Goal: Task Accomplishment & Management: Manage account settings

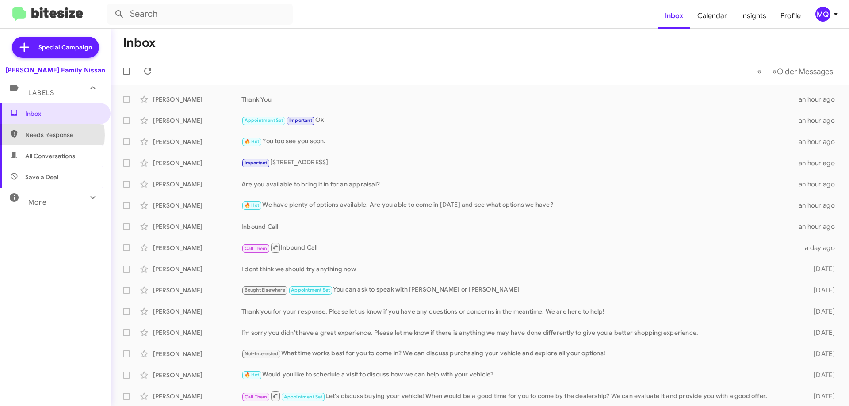
click at [39, 135] on span "Needs Response" at bounding box center [62, 134] width 75 height 9
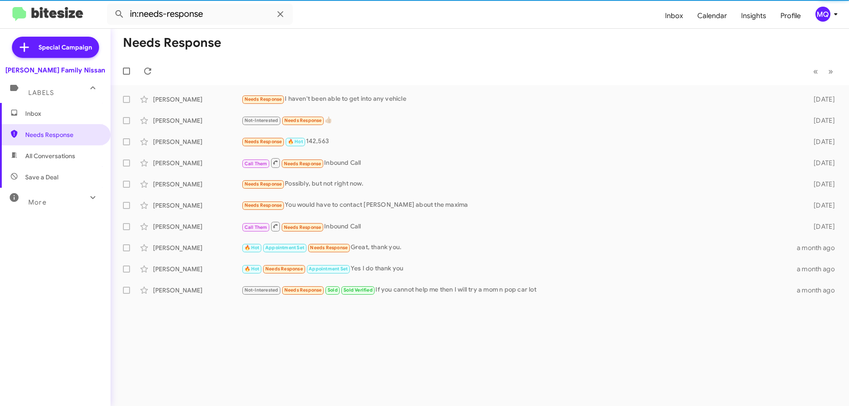
click at [51, 157] on span "All Conversations" at bounding box center [50, 156] width 50 height 9
type input "in:all-conversations"
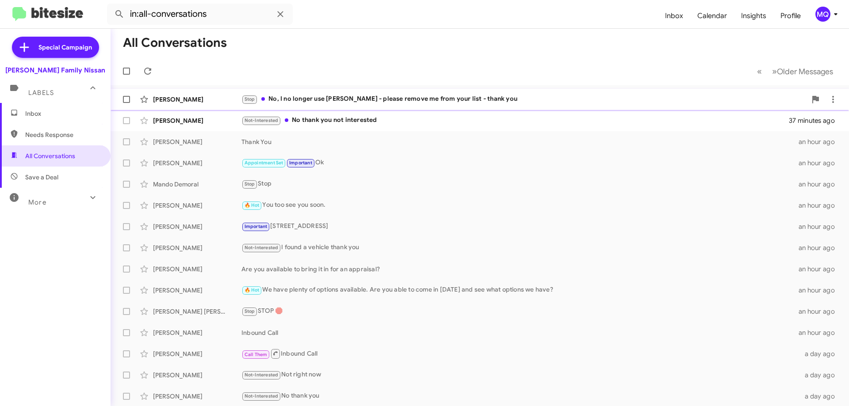
click at [381, 99] on div "Stop No, I no longer use [PERSON_NAME] - please remove me from your list - than…" at bounding box center [523, 99] width 565 height 10
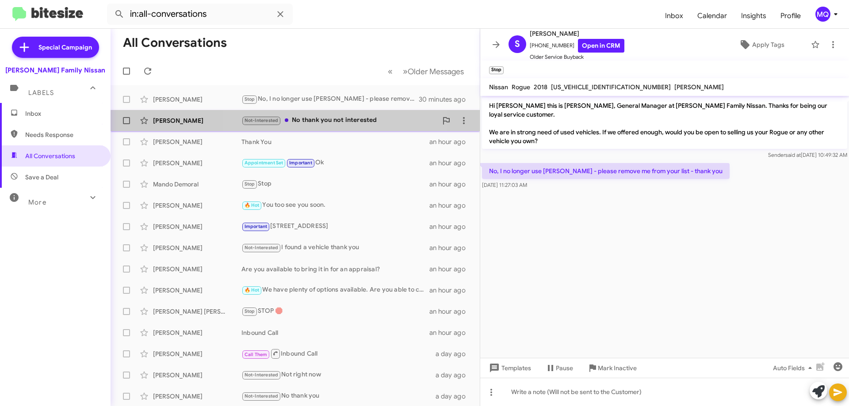
click at [346, 117] on div "Not-Interested No thank you not interested" at bounding box center [339, 120] width 196 height 10
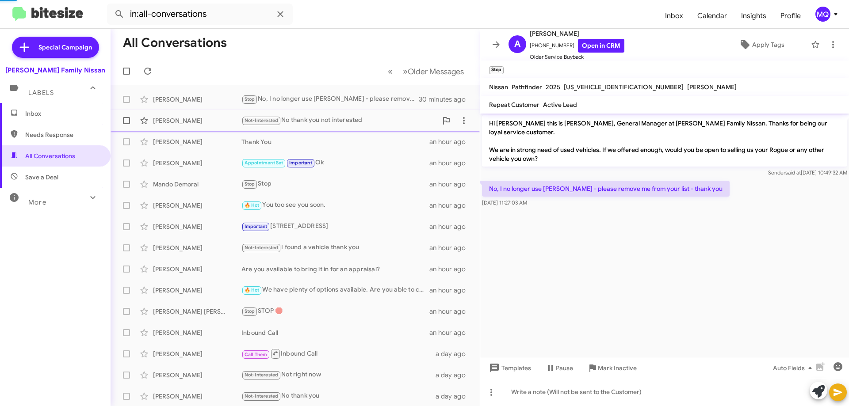
scroll to position [421, 0]
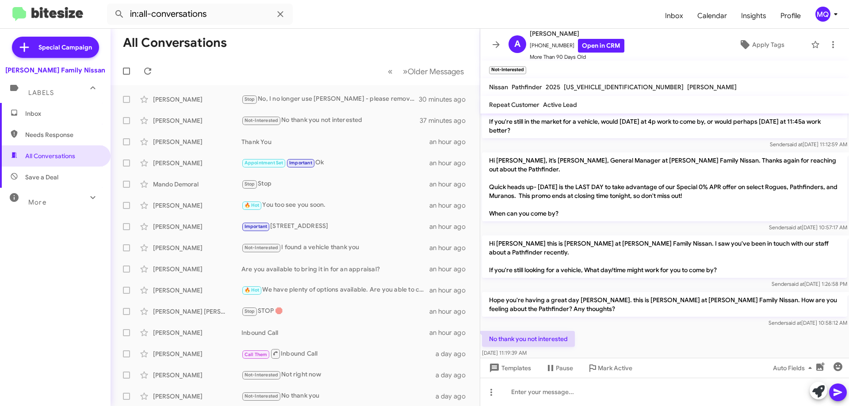
click at [46, 115] on span "Inbox" at bounding box center [62, 113] width 75 height 9
